Goal: Information Seeking & Learning: Learn about a topic

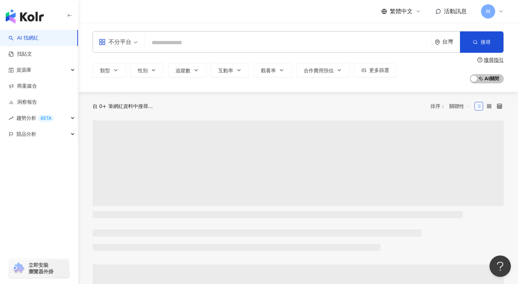
click at [314, 38] on input "search" at bounding box center [288, 43] width 281 height 14
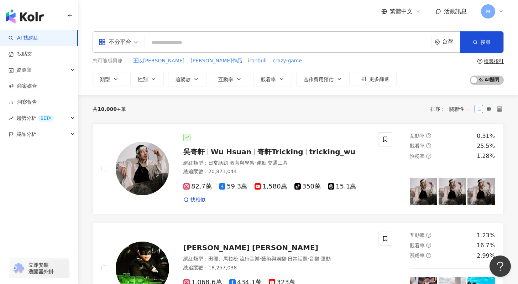
paste input "********"
type input "********"
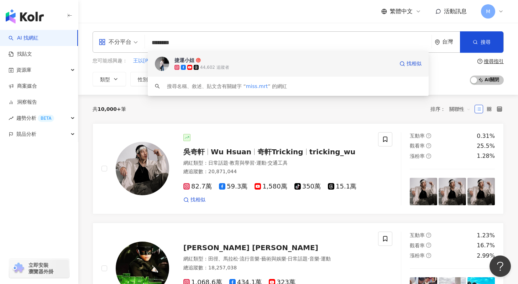
click at [288, 71] on div "捷運小姐 44,602 追蹤者 找相似" at bounding box center [288, 64] width 281 height 26
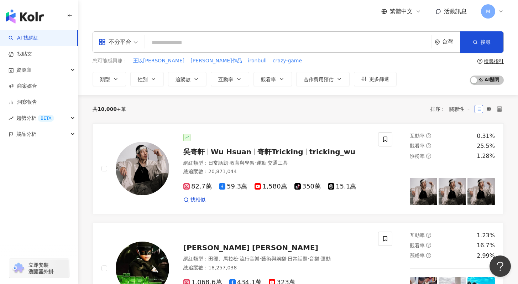
click at [219, 42] on input "search" at bounding box center [288, 43] width 281 height 14
paste input "**********"
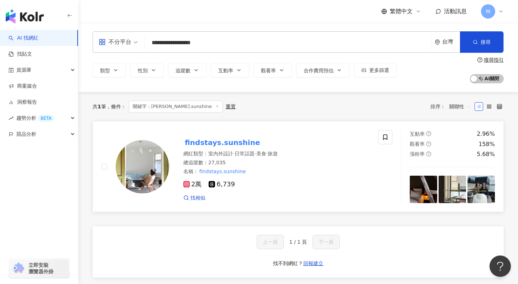
click at [290, 174] on div "名稱 ： findstays.sunshine" at bounding box center [277, 171] width 186 height 7
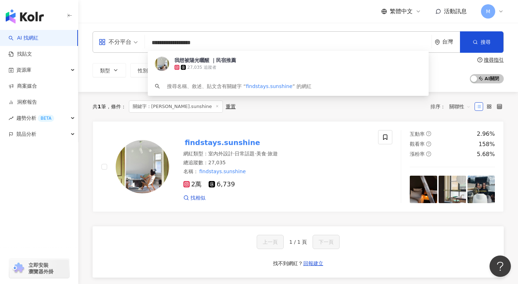
drag, startPoint x: 252, startPoint y: 40, endPoint x: 134, endPoint y: 37, distance: 118.4
click at [134, 37] on div "**********" at bounding box center [299, 41] width 412 height 21
paste input "search"
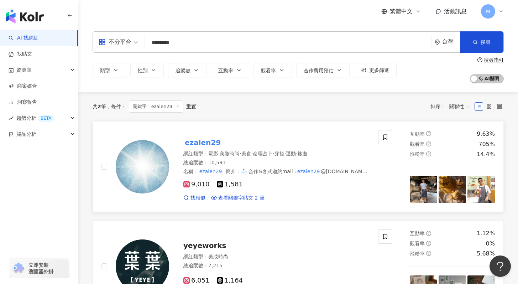
type input "********"
click at [161, 144] on div at bounding box center [142, 166] width 53 height 53
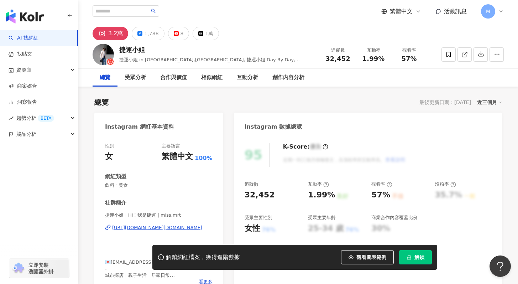
click at [414, 258] on button "解鎖" at bounding box center [415, 257] width 33 height 14
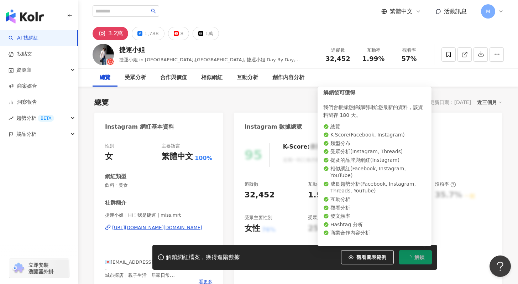
click at [414, 258] on button "解鎖" at bounding box center [415, 257] width 33 height 14
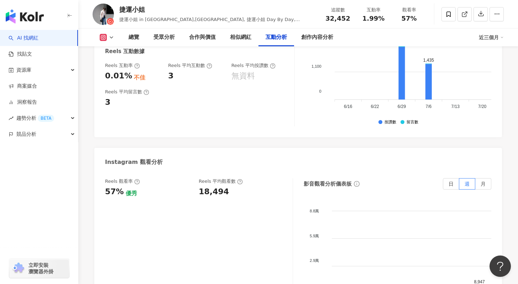
scroll to position [1615, 0]
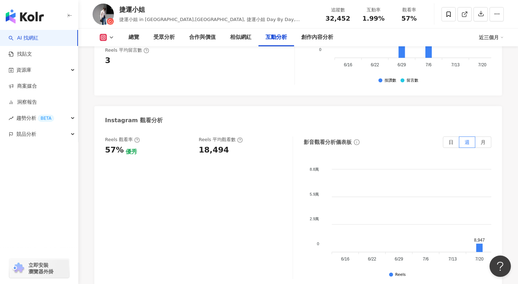
click at [113, 39] on icon at bounding box center [112, 38] width 6 height 6
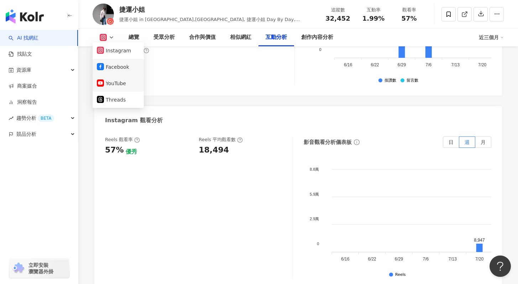
click at [117, 71] on button "Facebook" at bounding box center [118, 67] width 43 height 10
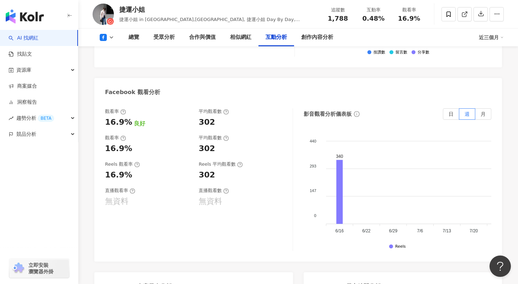
scroll to position [1275, 0]
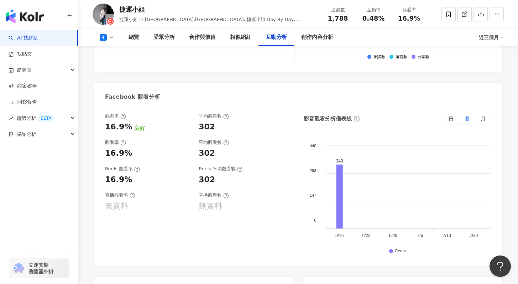
click at [107, 41] on div "總覽 受眾分析 合作與價值 相似網紅 互動分析 創作內容分析 近三個月" at bounding box center [299, 38] width 412 height 18
click at [105, 38] on icon at bounding box center [103, 37] width 7 height 7
click at [111, 69] on button "Facebook" at bounding box center [118, 67] width 43 height 10
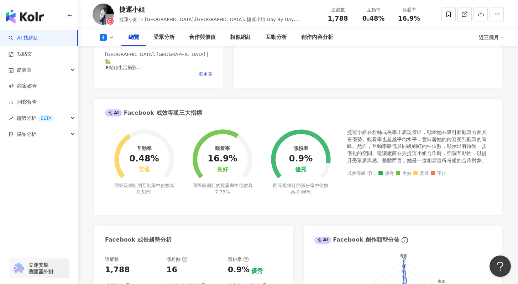
scroll to position [0, 0]
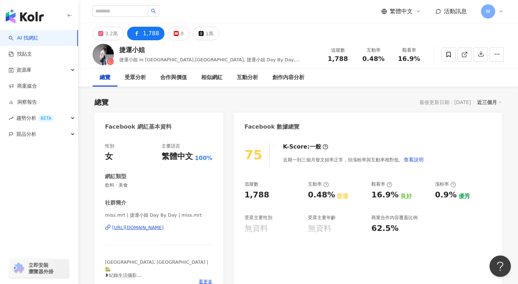
click at [164, 226] on div "https://www.facebook.com/245699299176379" at bounding box center [138, 227] width 52 height 6
click at [104, 32] on button "3.2萬" at bounding box center [108, 34] width 31 height 14
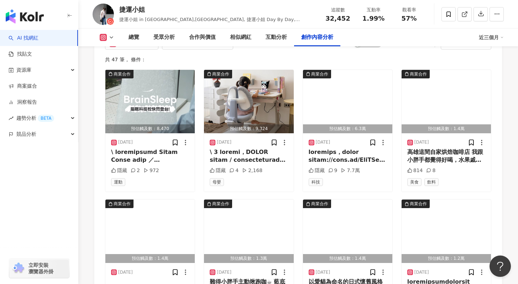
scroll to position [2204, 0]
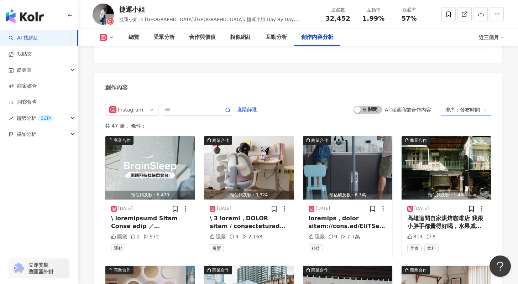
click at [460, 104] on div "排序：發布時間" at bounding box center [463, 109] width 36 height 11
click at [462, 113] on div "觀看數" at bounding box center [466, 114] width 39 height 8
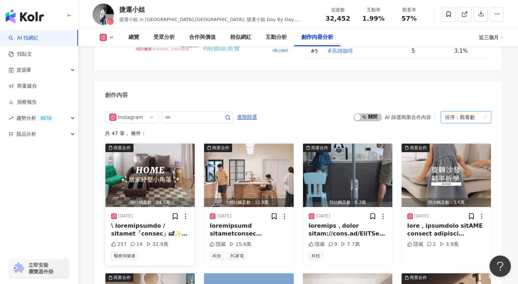
click at [162, 144] on img "button" at bounding box center [149, 175] width 89 height 63
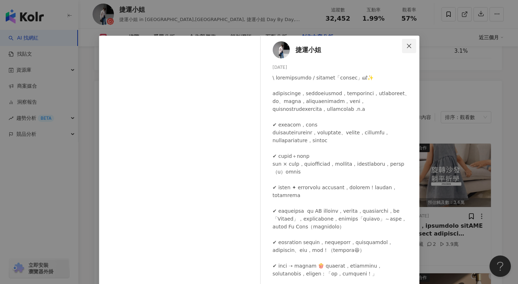
click at [411, 46] on span "Close" at bounding box center [409, 46] width 14 height 6
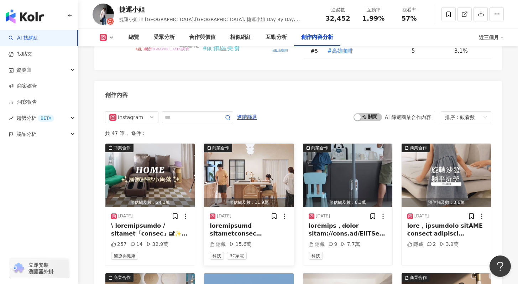
click at [266, 155] on img "button" at bounding box center [248, 175] width 89 height 63
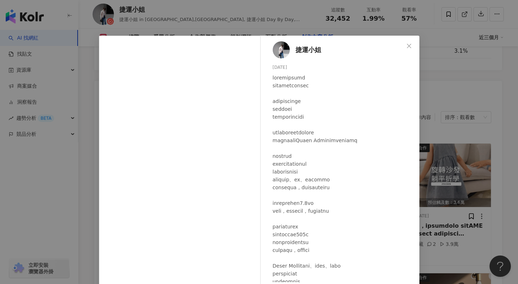
click at [471, 180] on div "捷運小姐 2024/10/14 隱藏 15.6萬 查看原始貼文" at bounding box center [259, 142] width 518 height 284
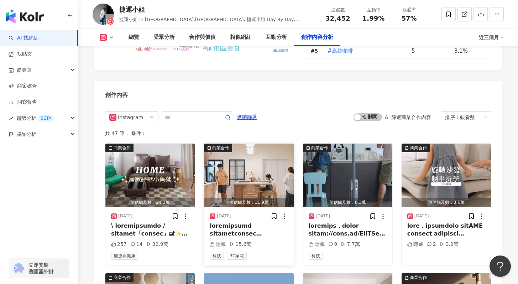
click at [247, 149] on img "button" at bounding box center [248, 175] width 89 height 63
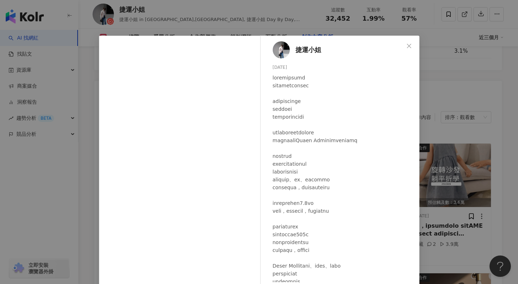
scroll to position [27, 0]
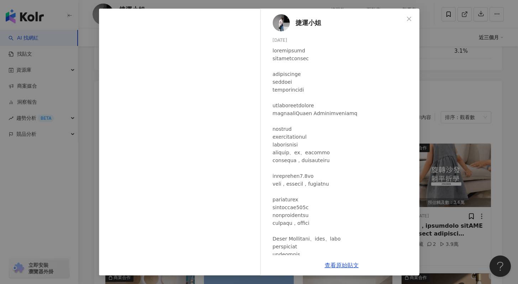
click at [447, 100] on div "捷運小姐 2024/10/14 隱藏 15.6萬 查看原始貼文" at bounding box center [259, 142] width 518 height 284
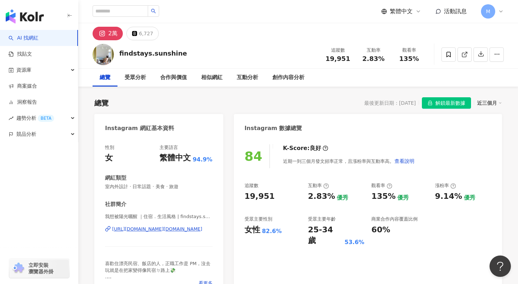
click at [450, 107] on span "解鎖最新數據" at bounding box center [451, 103] width 30 height 11
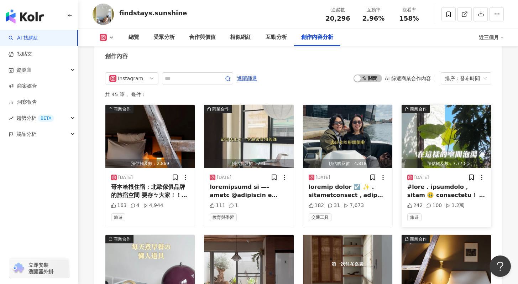
scroll to position [2193, 0]
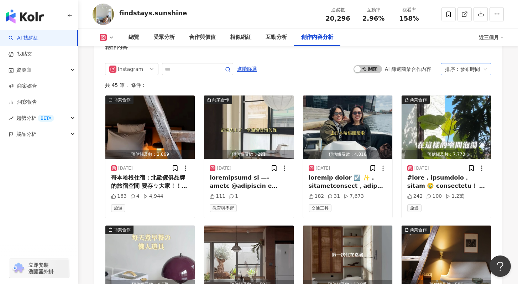
click at [465, 75] on div "排序：發布時間" at bounding box center [463, 68] width 36 height 11
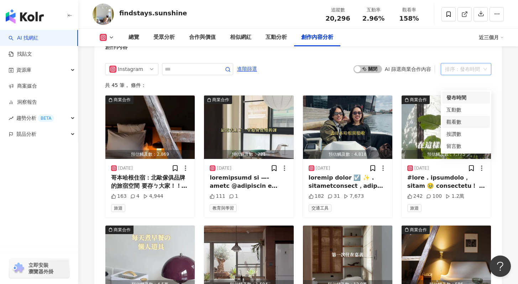
click at [463, 122] on div "觀看數" at bounding box center [466, 122] width 39 height 8
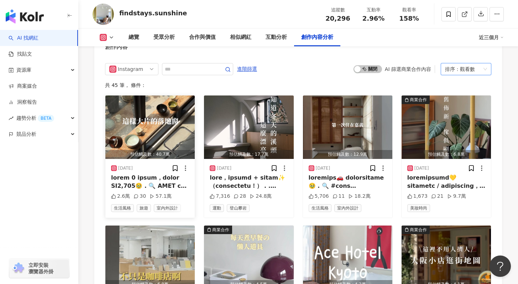
click at [159, 159] on img "button" at bounding box center [149, 127] width 89 height 63
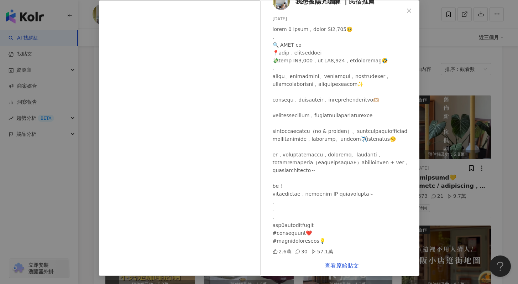
scroll to position [36, 0]
click at [341, 264] on link "查看原始貼文" at bounding box center [342, 265] width 34 height 7
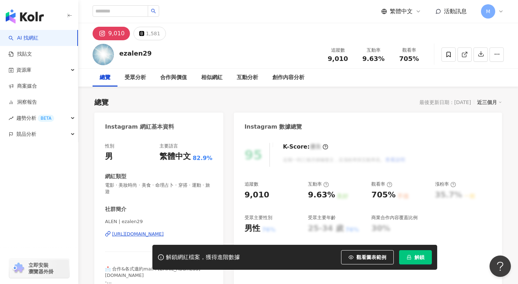
click at [415, 253] on button "解鎖" at bounding box center [415, 257] width 33 height 14
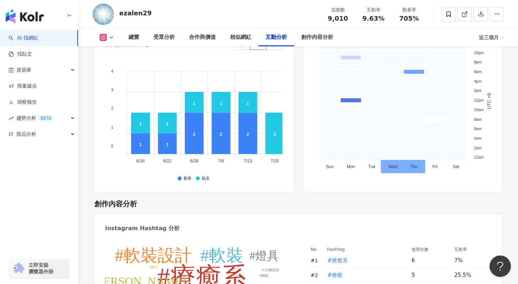
scroll to position [2129, 0]
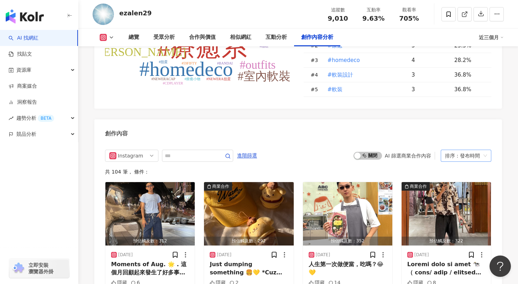
click at [465, 150] on div "排序：發布時間" at bounding box center [463, 155] width 36 height 11
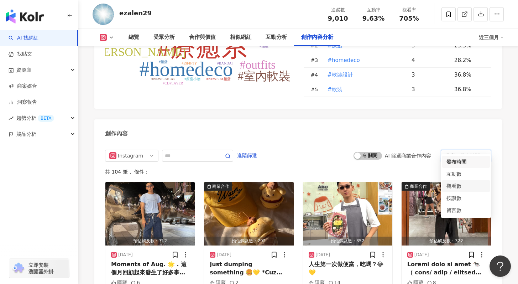
click at [466, 185] on div "觀看數" at bounding box center [466, 186] width 39 height 8
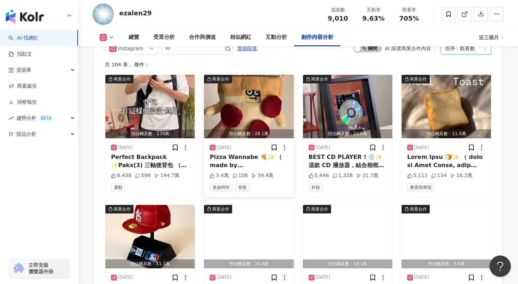
scroll to position [2166, 0]
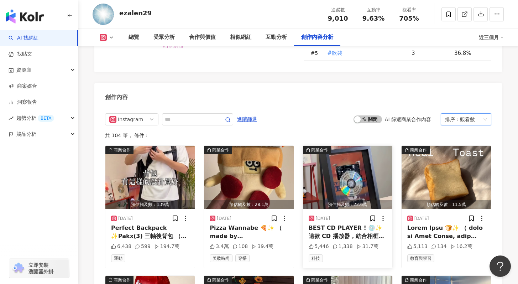
click at [327, 175] on img "button" at bounding box center [347, 177] width 89 height 63
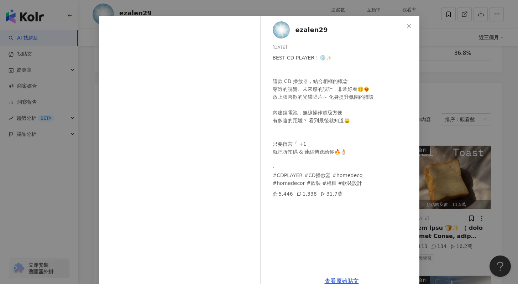
scroll to position [36, 0]
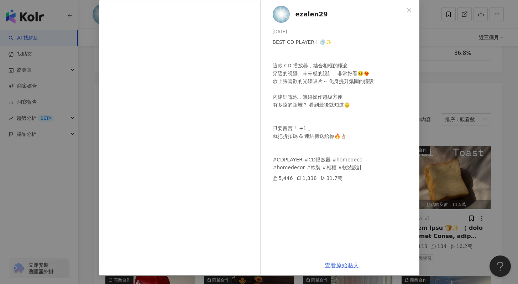
click at [349, 265] on link "查看原始貼文" at bounding box center [342, 265] width 34 height 7
click at [441, 105] on div "ezalen29 2025/7/17 BEST CD PLAYER ! 💿✨ 這款 CD 播放器，結合相框的概念 穿透的視覺、未來感的設計，非常好看😵‍💫❤️…" at bounding box center [259, 142] width 518 height 284
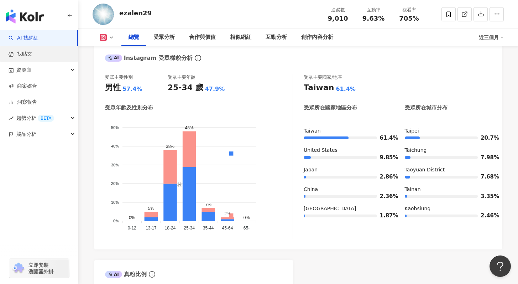
scroll to position [330, 0]
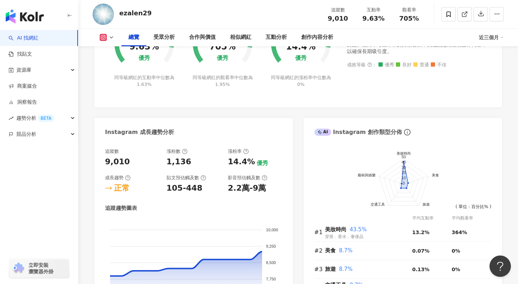
click at [38, 39] on link "AI 找網紅" at bounding box center [24, 38] width 30 height 7
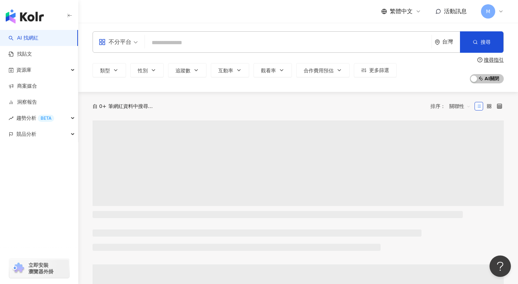
click at [167, 41] on input "search" at bounding box center [288, 43] width 281 height 14
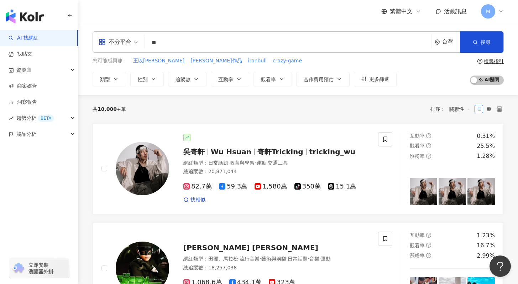
type input "*"
type input "*****"
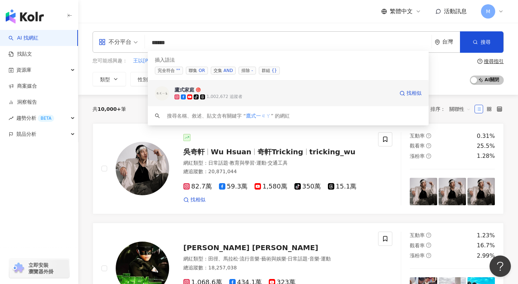
click at [251, 95] on div "tiktok-icon 1,002,672 追蹤者" at bounding box center [285, 96] width 220 height 7
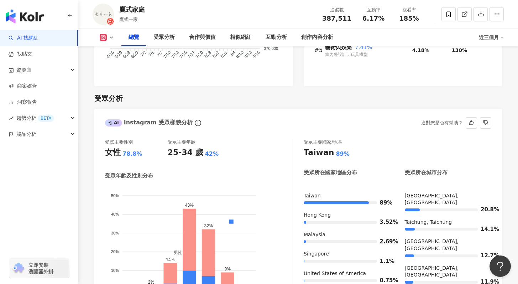
scroll to position [614, 0]
